Goal: Check status: Check status

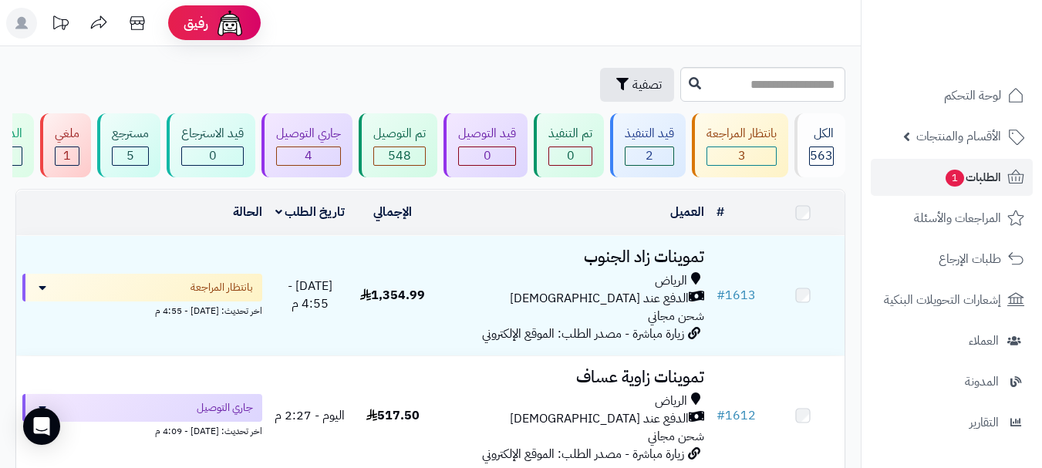
scroll to position [154, 0]
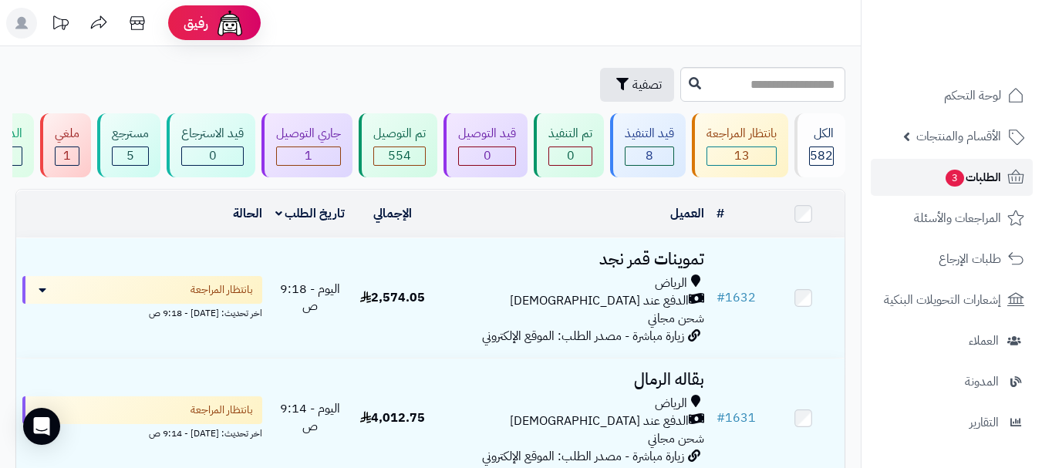
click at [915, 178] on link "الطلبات 3" at bounding box center [952, 177] width 162 height 37
click at [633, 88] on span "تصفية" at bounding box center [647, 84] width 29 height 19
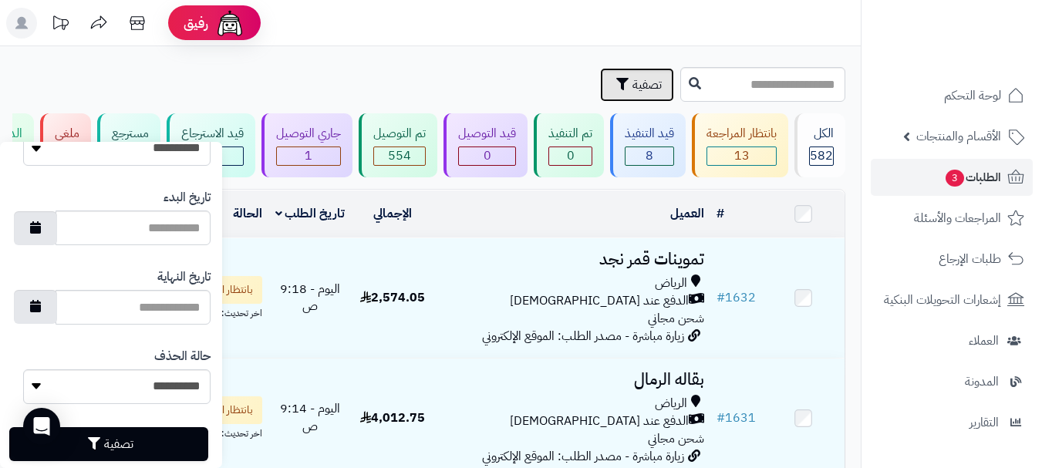
scroll to position [917, 0]
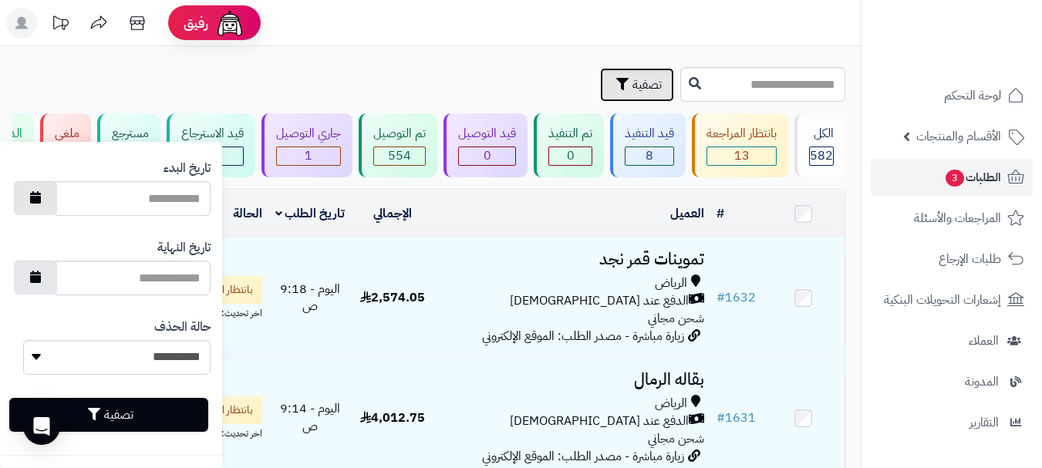
click at [47, 204] on button "button" at bounding box center [35, 198] width 43 height 34
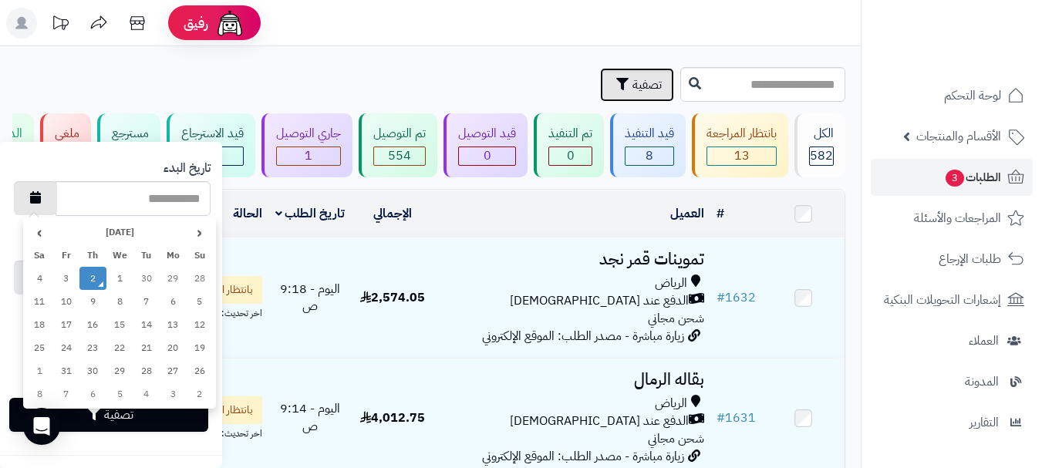
type input "**********"
click at [92, 280] on td "2" at bounding box center [92, 278] width 27 height 23
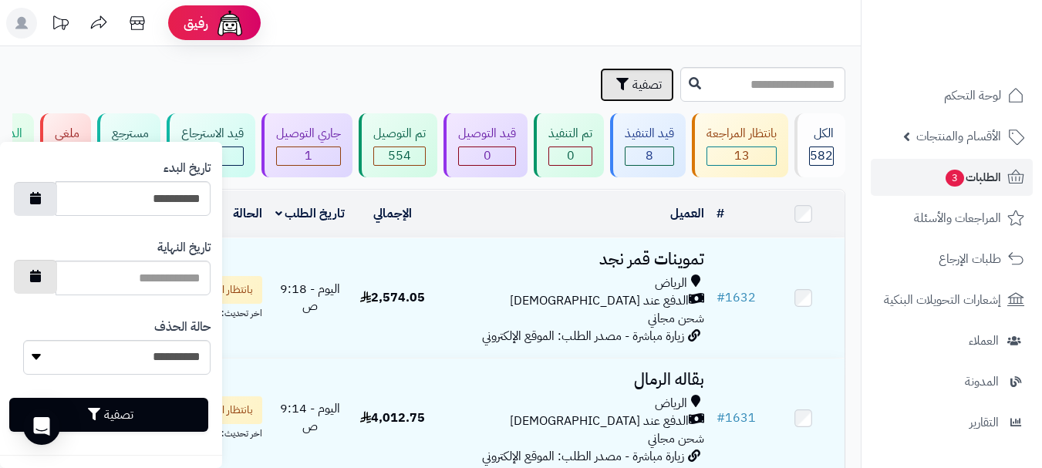
click at [55, 282] on button "button" at bounding box center [35, 277] width 43 height 34
type input "**********"
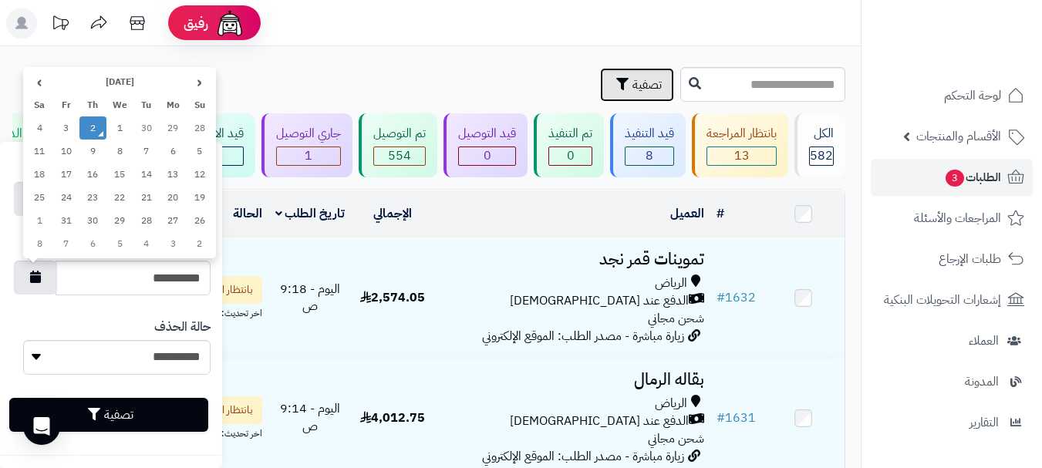
click at [93, 127] on td "2" at bounding box center [92, 128] width 27 height 23
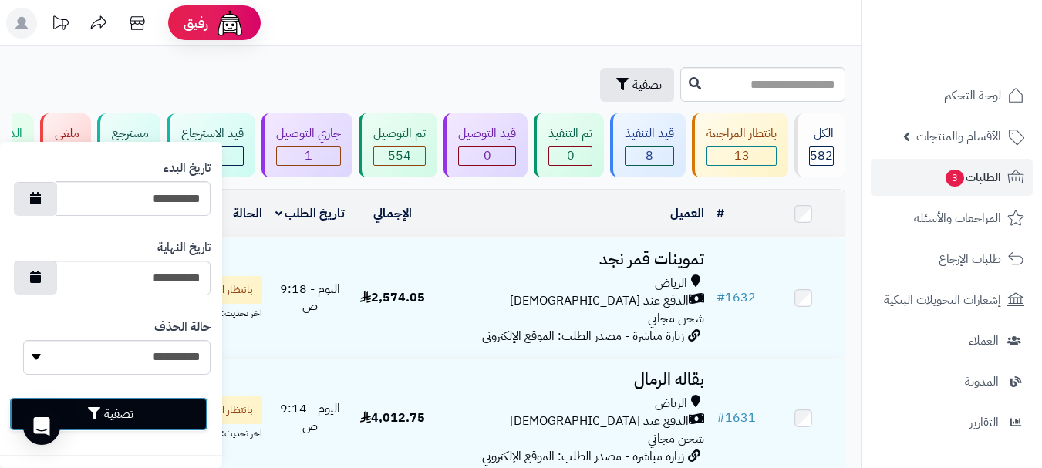
click at [113, 417] on button "تصفية" at bounding box center [108, 414] width 199 height 34
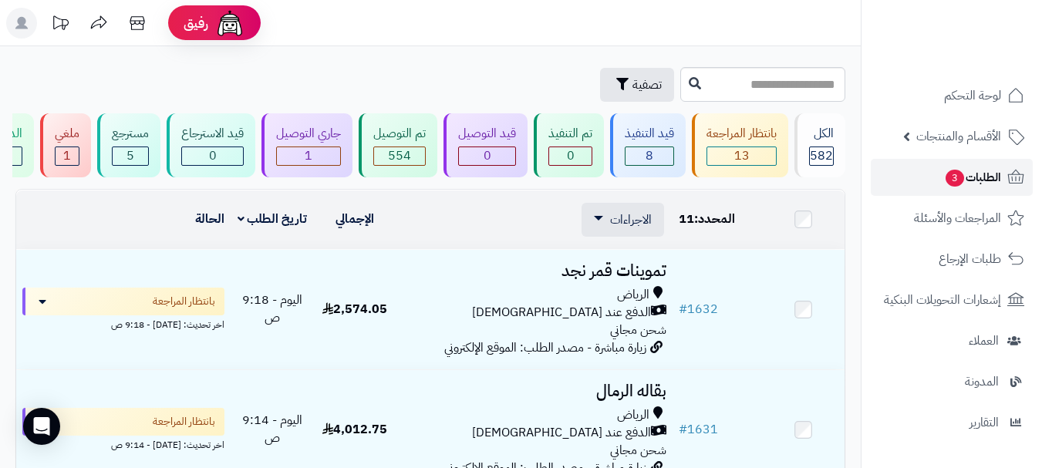
click at [904, 178] on link "الطلبات 3" at bounding box center [952, 177] width 162 height 37
